Goal: Information Seeking & Learning: Learn about a topic

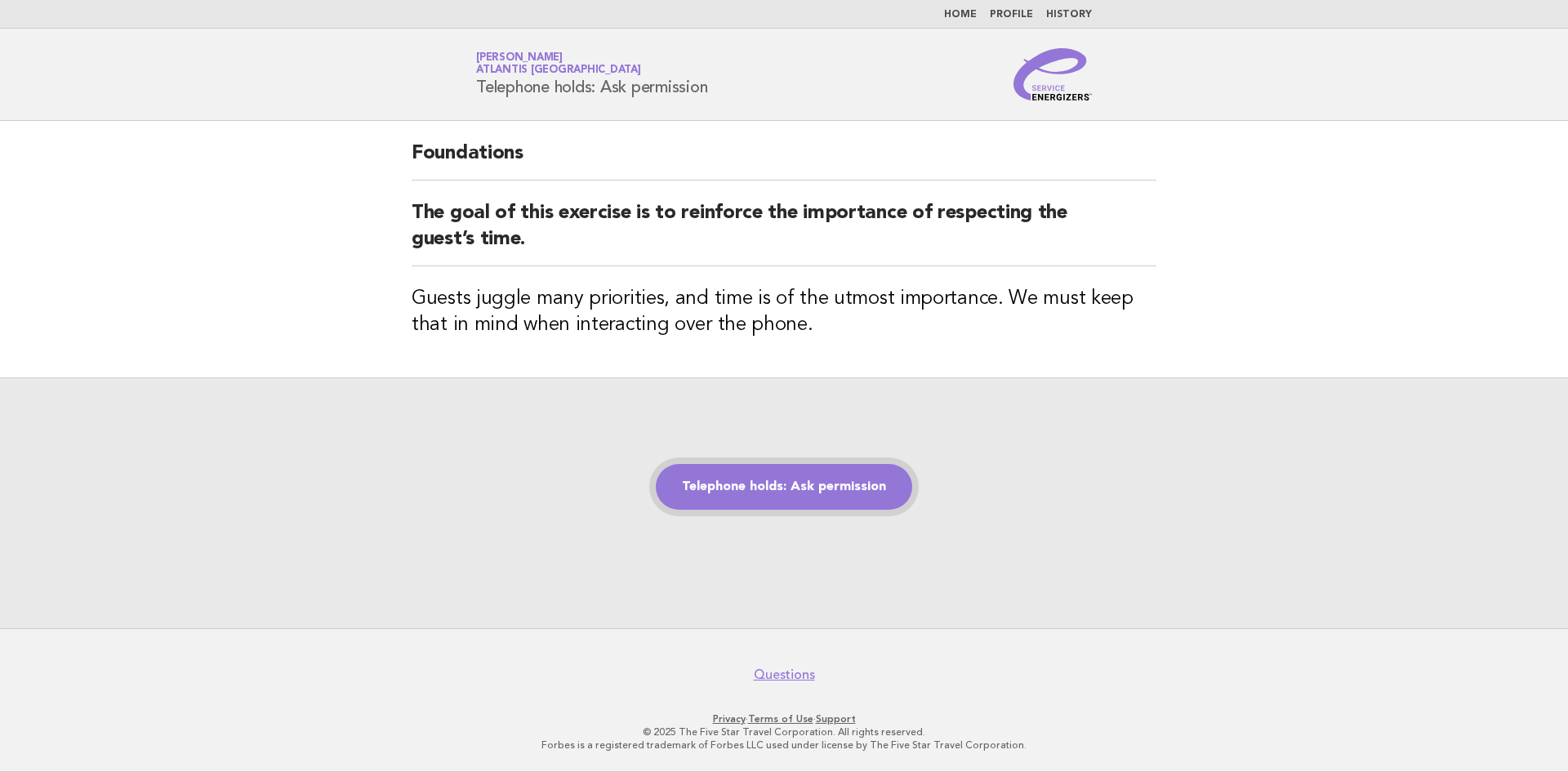
click at [668, 504] on link "Telephone holds: Ask permission" at bounding box center [784, 487] width 256 height 46
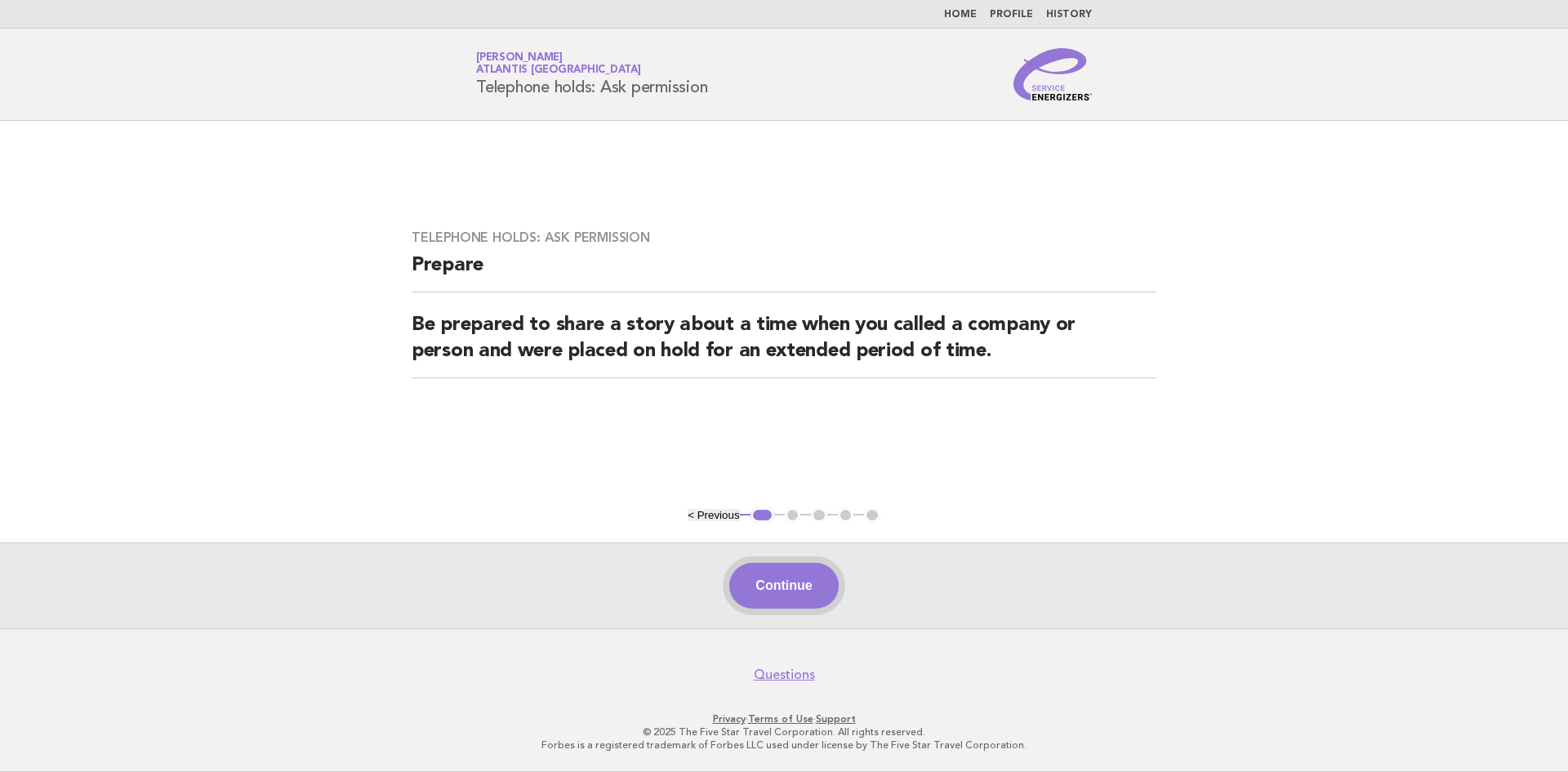
click at [789, 584] on button "Continue" at bounding box center [784, 586] width 109 height 46
